Goal: Transaction & Acquisition: Purchase product/service

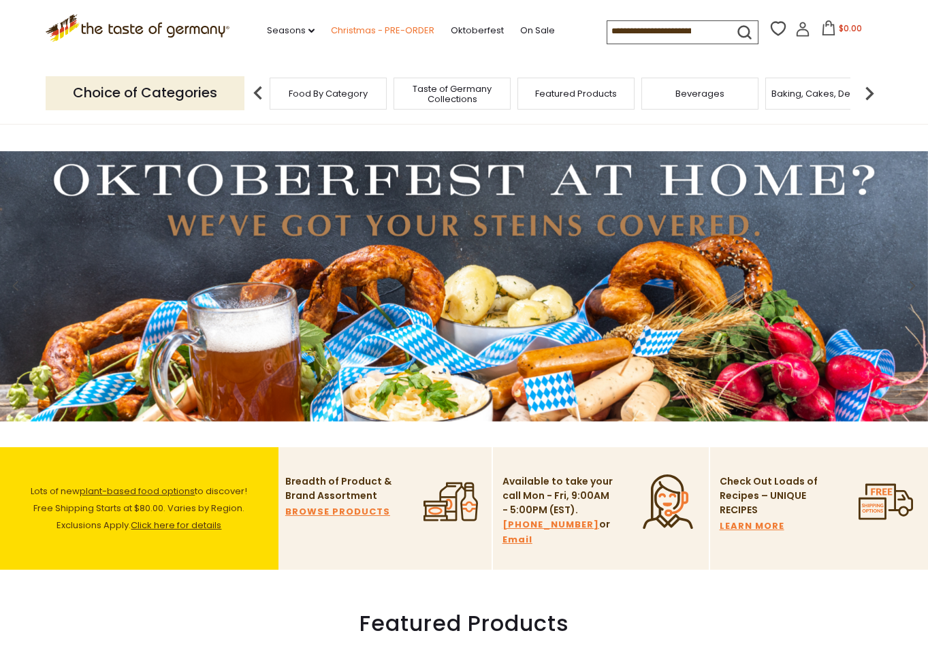
click at [337, 27] on link "Christmas - PRE-ORDER" at bounding box center [383, 30] width 104 height 15
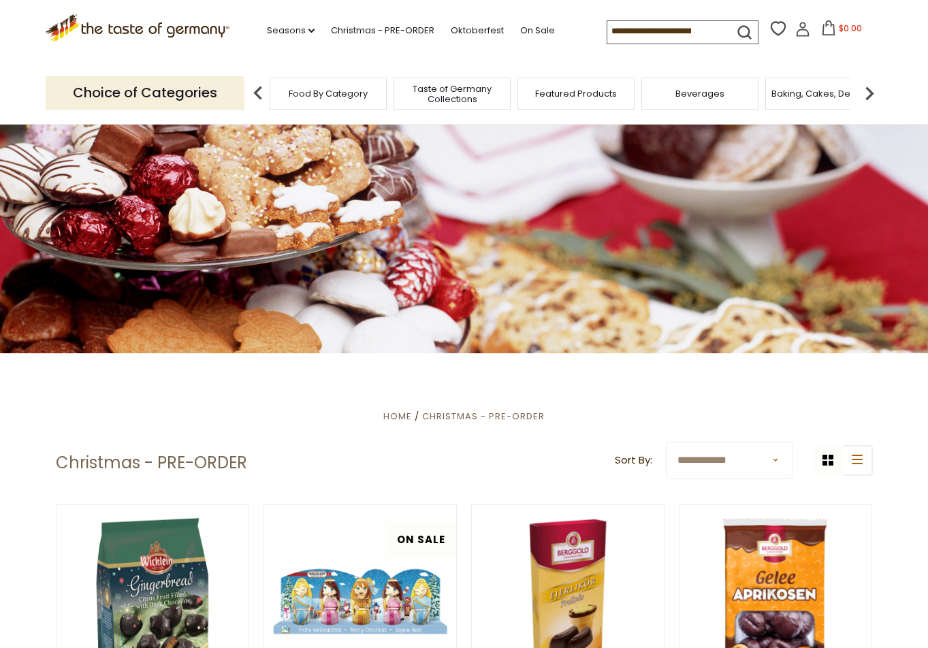
click at [637, 32] on input at bounding box center [665, 30] width 115 height 19
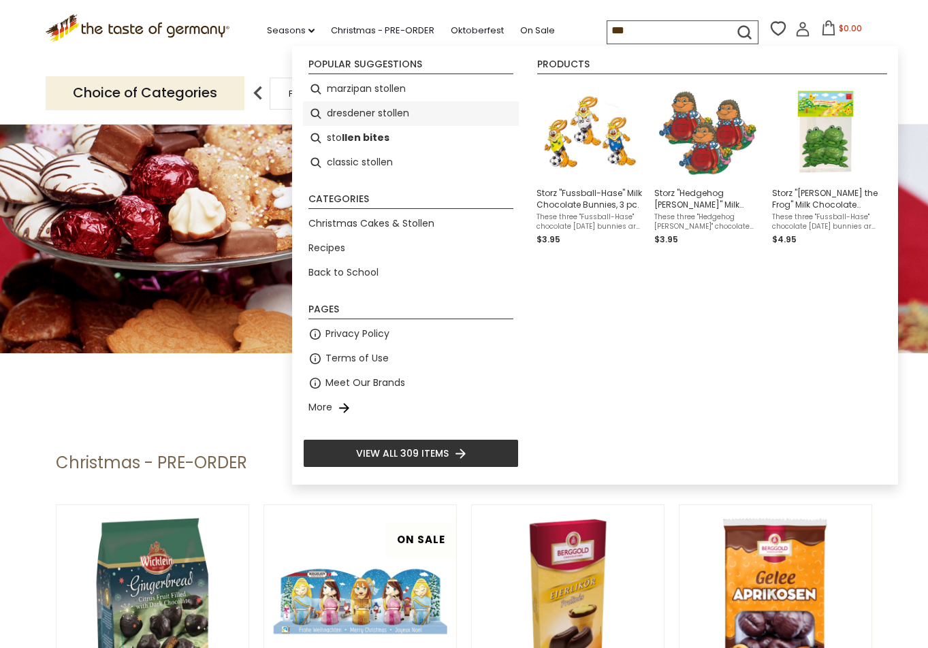
click at [368, 115] on li "dresdener stollen" at bounding box center [411, 113] width 216 height 25
type input "**********"
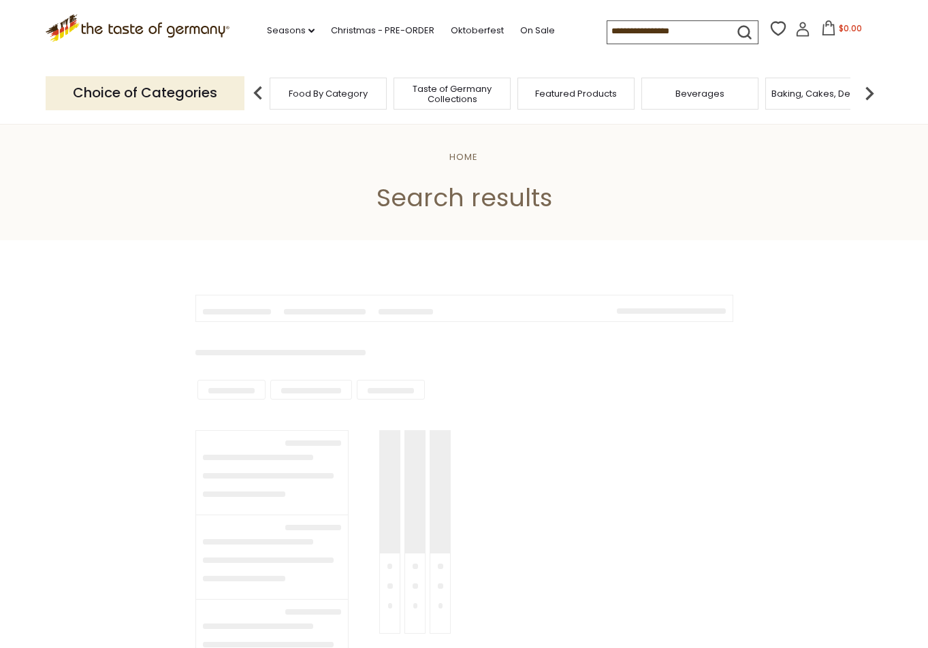
type input "**********"
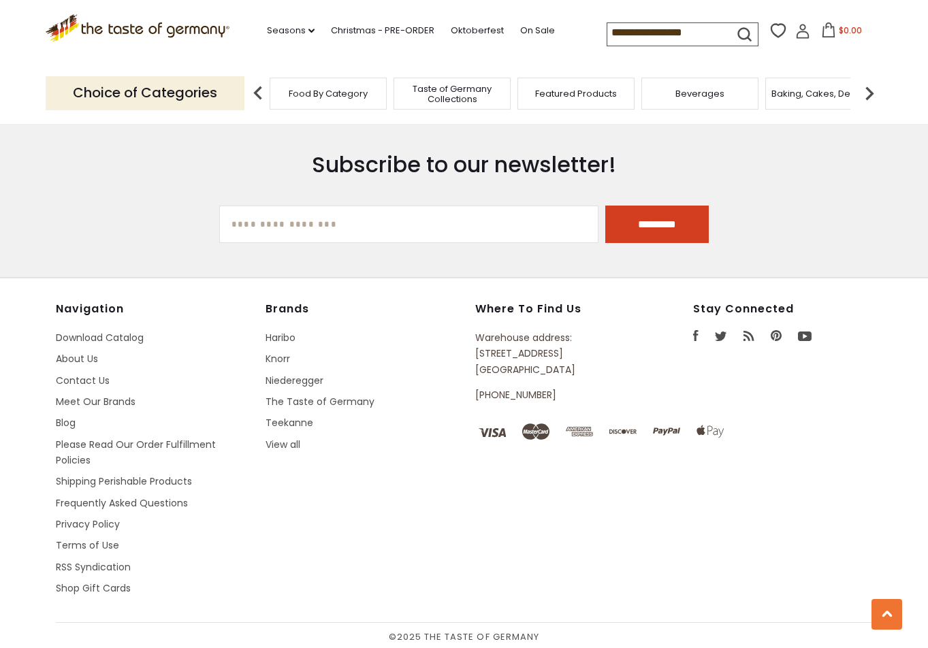
scroll to position [990, 0]
click at [292, 442] on link "View all" at bounding box center [283, 446] width 35 height 14
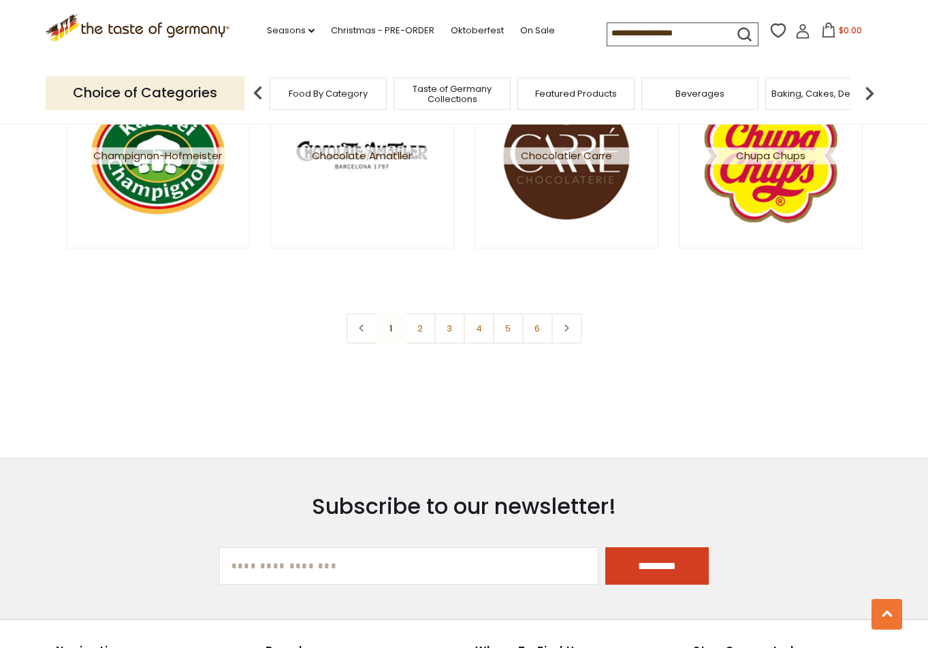
scroll to position [2506, 0]
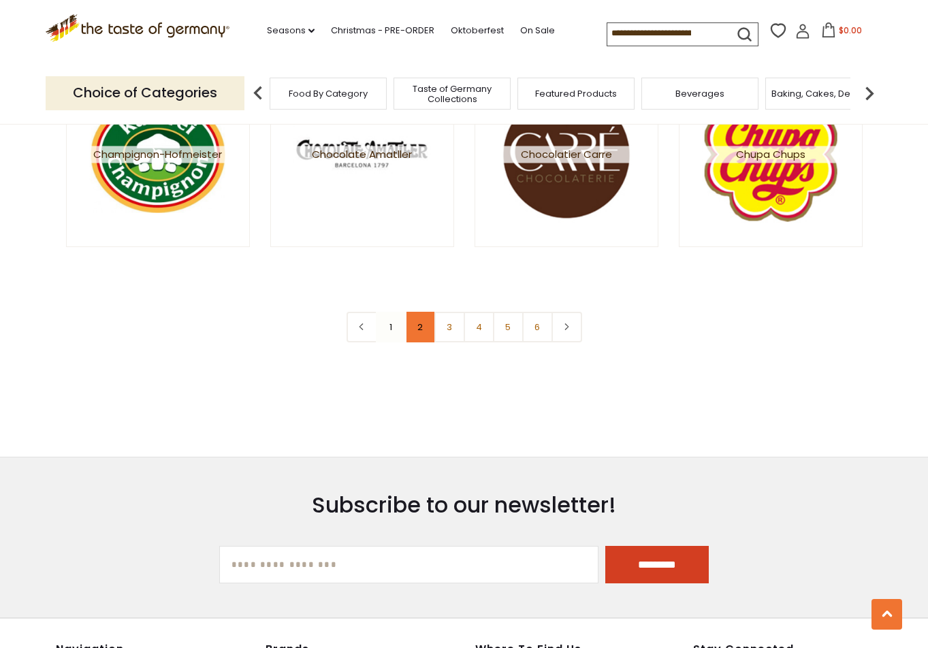
click at [423, 330] on link "2" at bounding box center [420, 327] width 31 height 31
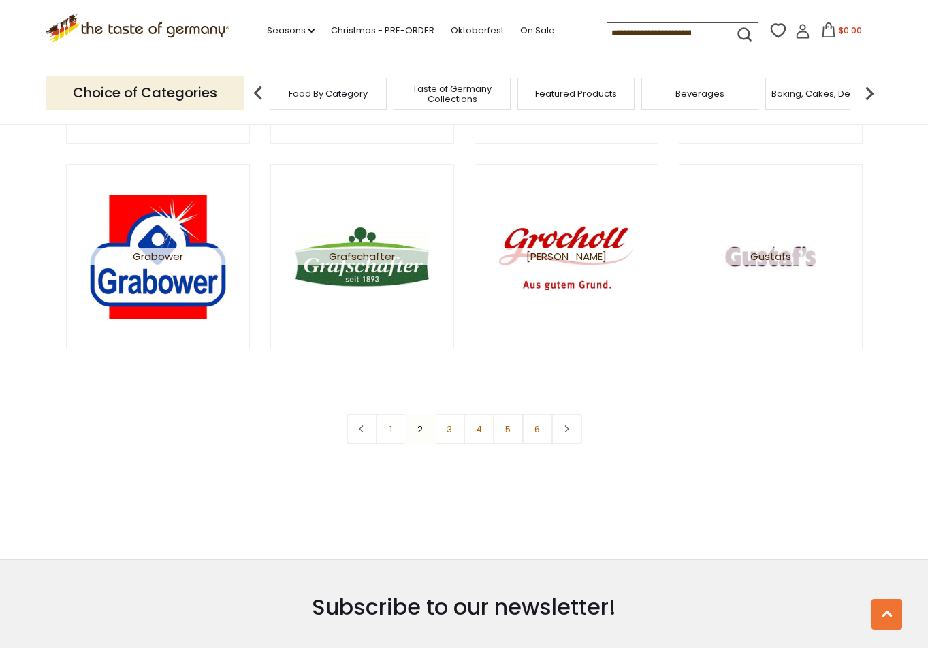
scroll to position [2405, 0]
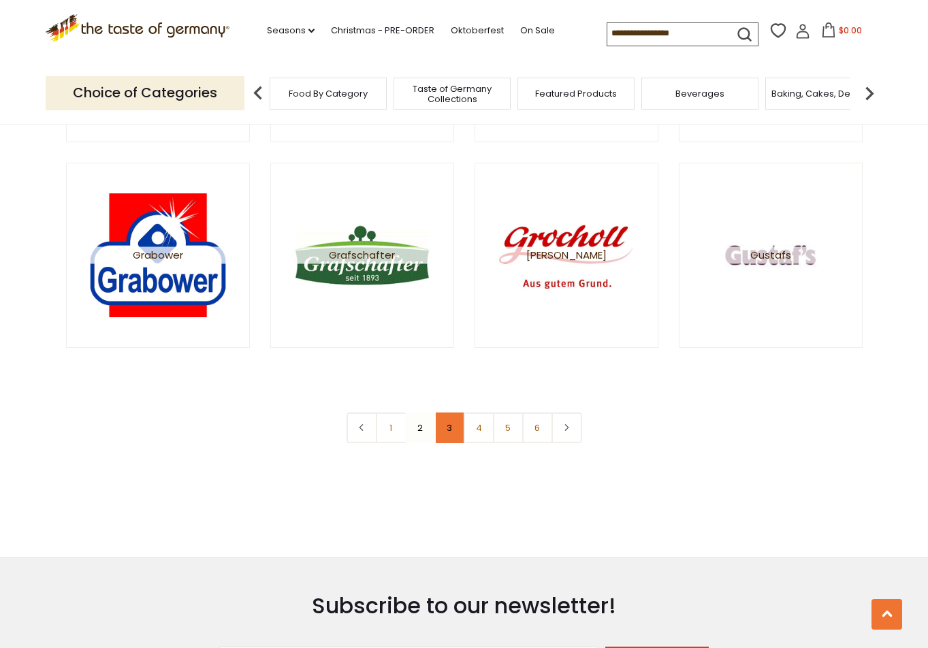
click at [450, 420] on link "3" at bounding box center [450, 428] width 31 height 31
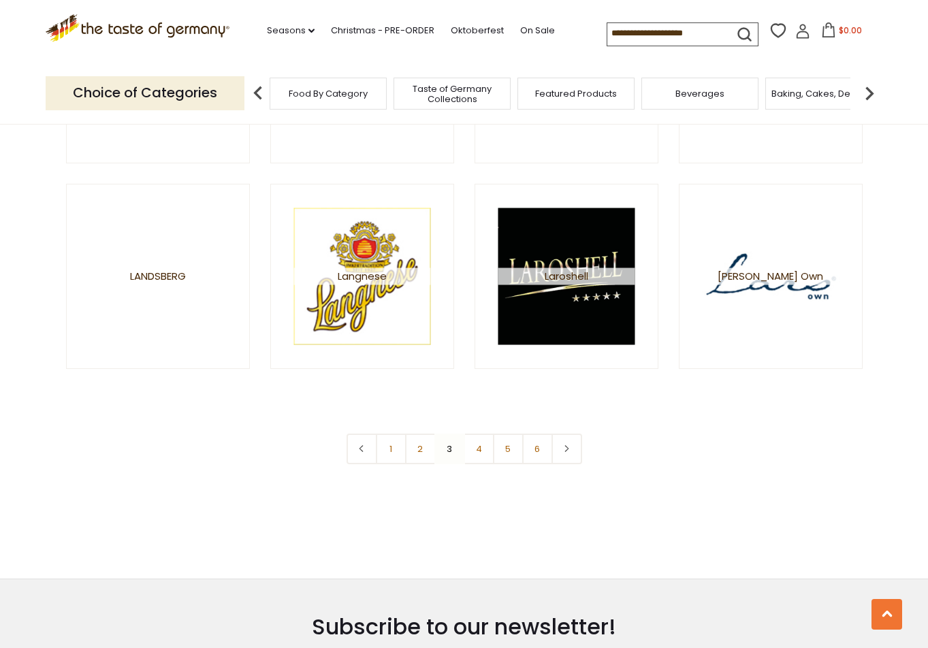
scroll to position [2384, 0]
click at [484, 444] on link "4" at bounding box center [479, 448] width 31 height 31
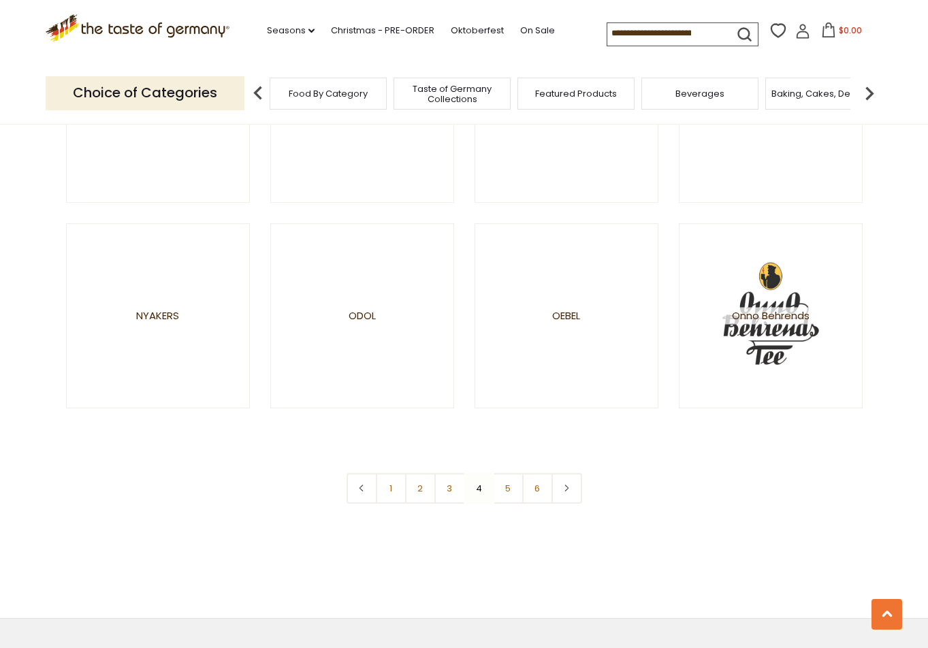
scroll to position [2345, 0]
click at [512, 491] on link "5" at bounding box center [508, 488] width 31 height 31
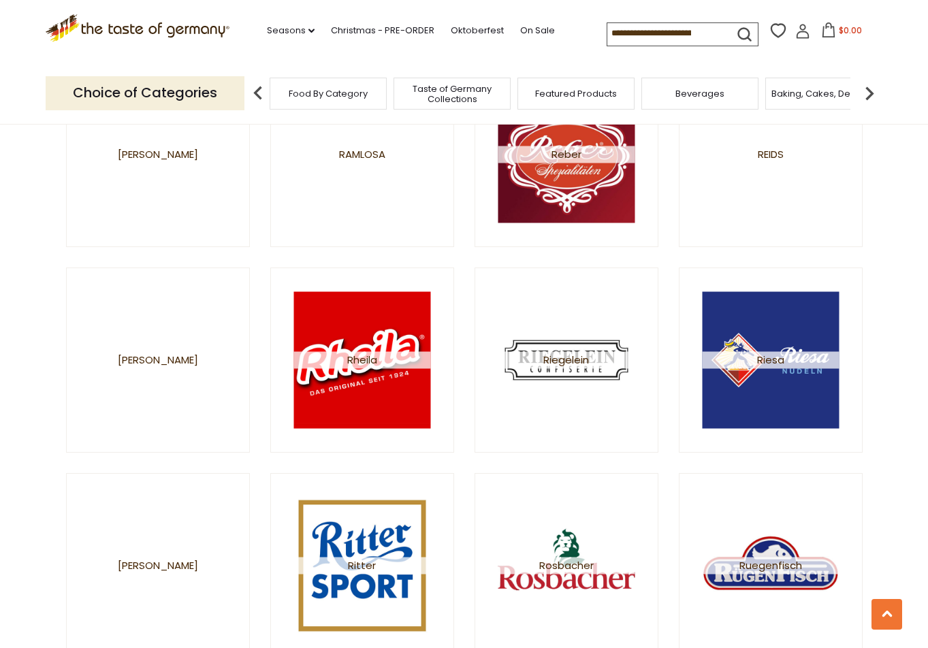
scroll to position [1065, 0]
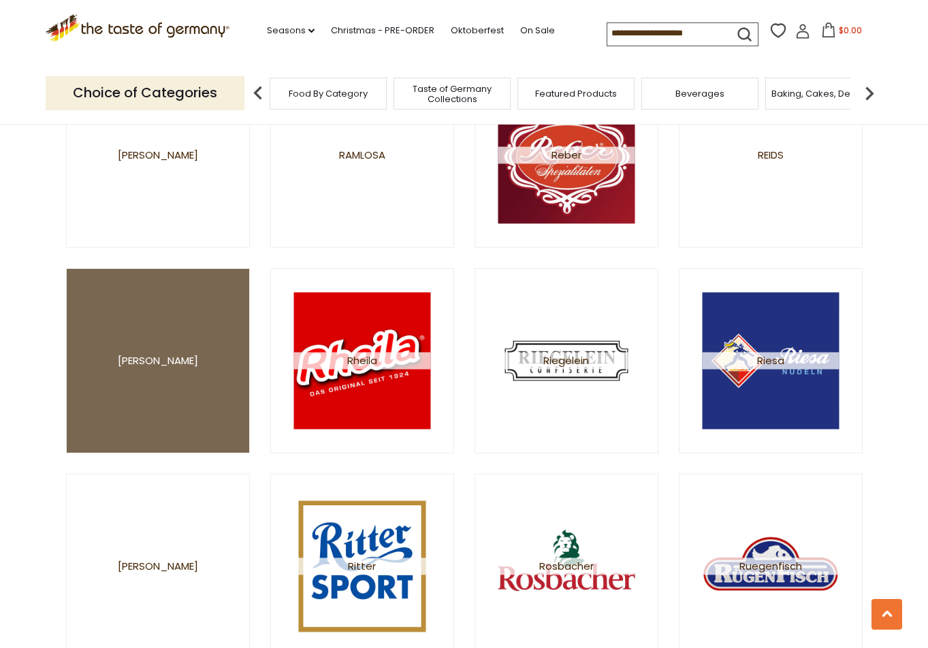
click at [166, 358] on span "[PERSON_NAME]" at bounding box center [158, 360] width 80 height 17
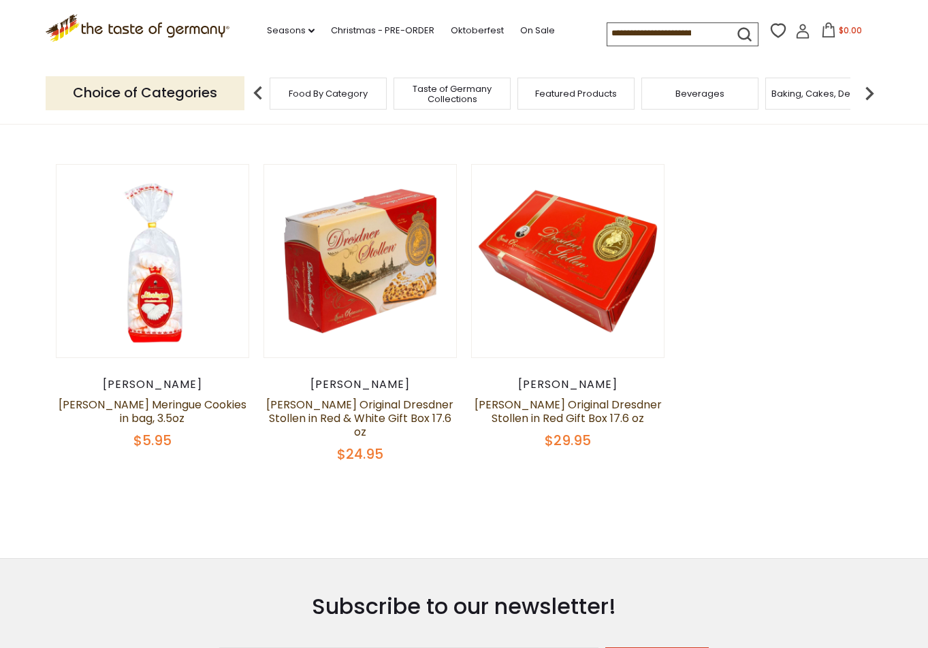
scroll to position [417, 0]
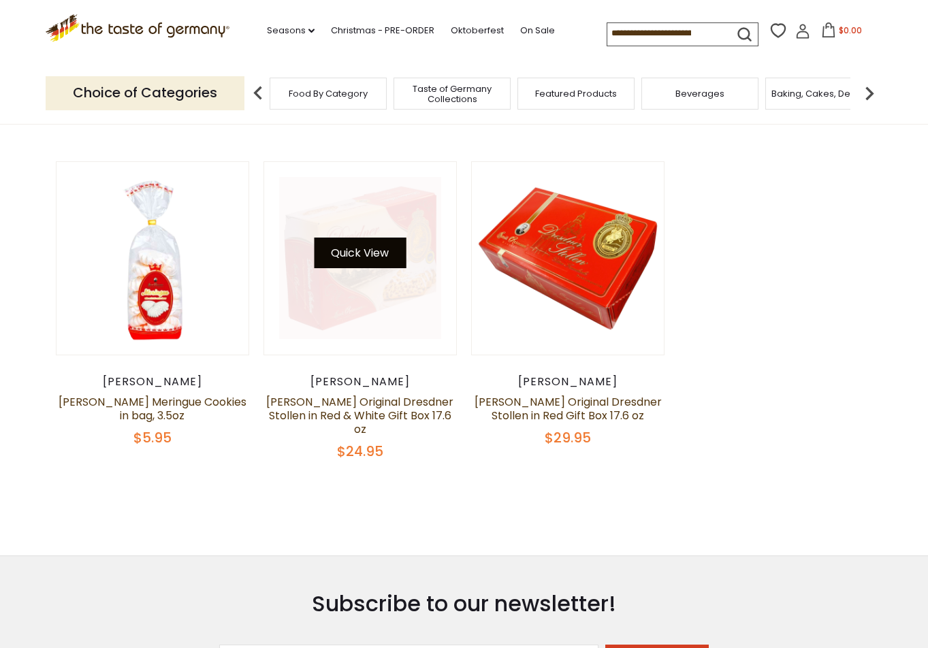
click at [364, 246] on button "Quick View" at bounding box center [360, 253] width 92 height 31
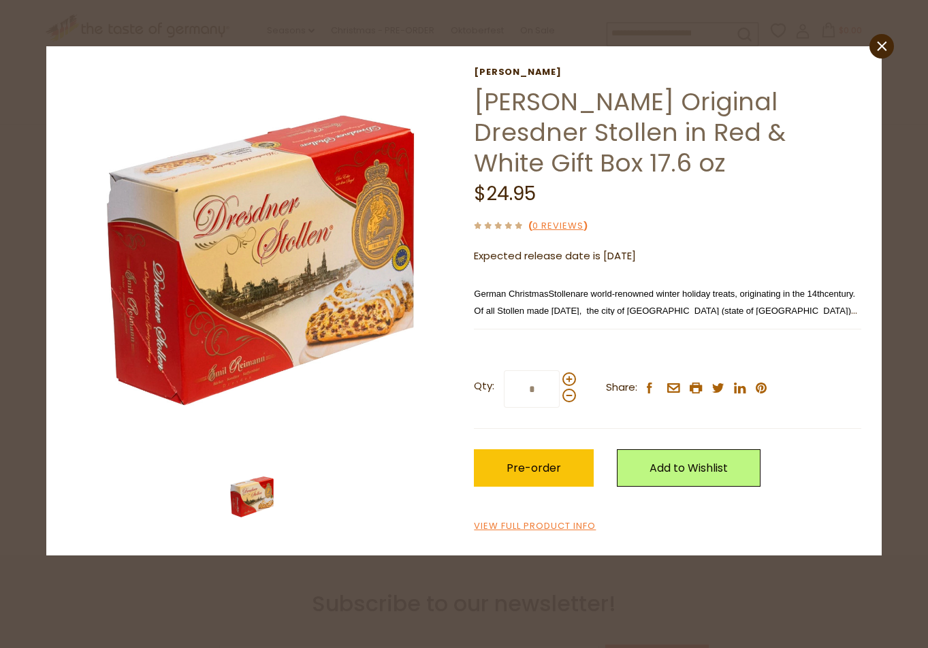
drag, startPoint x: 879, startPoint y: 46, endPoint x: 874, endPoint y: 56, distance: 10.4
click at [879, 46] on icon "close" at bounding box center [882, 47] width 10 height 10
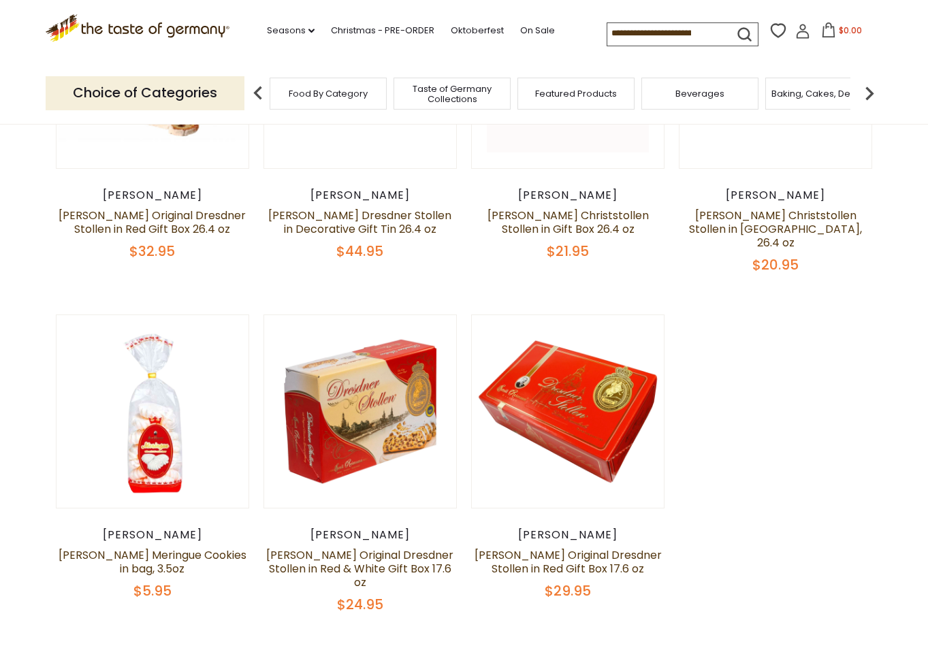
scroll to position [265, 0]
